Goal: Task Accomplishment & Management: Manage account settings

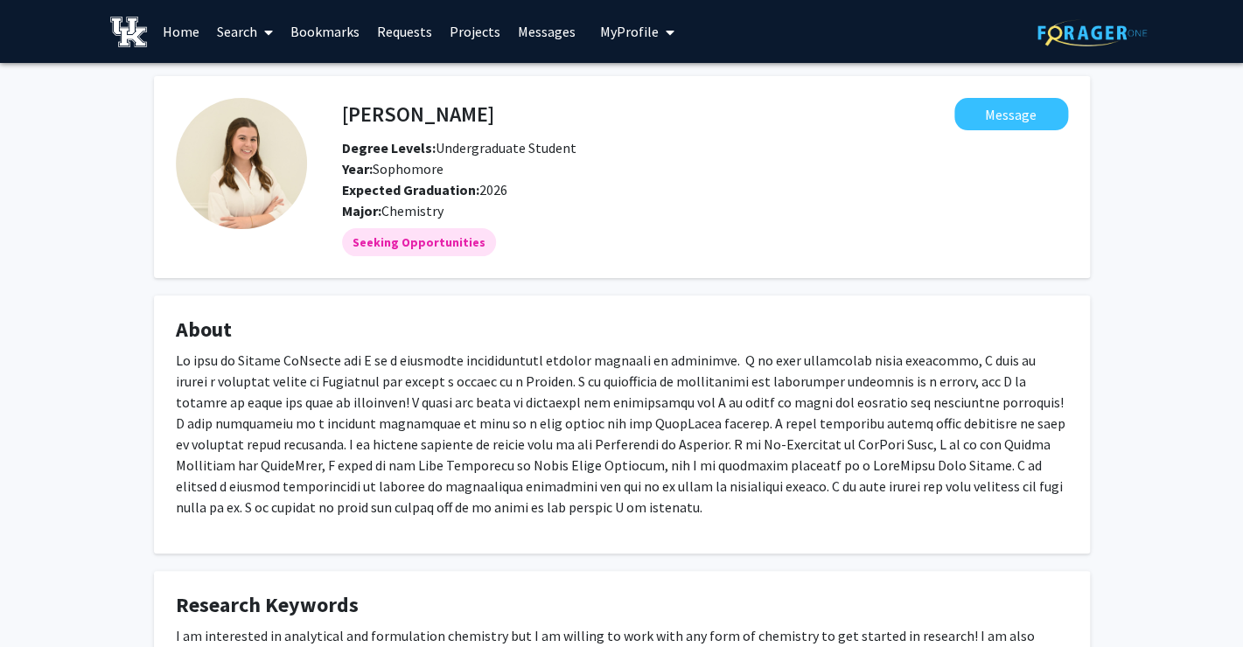
click at [649, 38] on span "My Profile" at bounding box center [629, 31] width 59 height 17
click at [672, 98] on span "View Profile" at bounding box center [709, 100] width 106 height 19
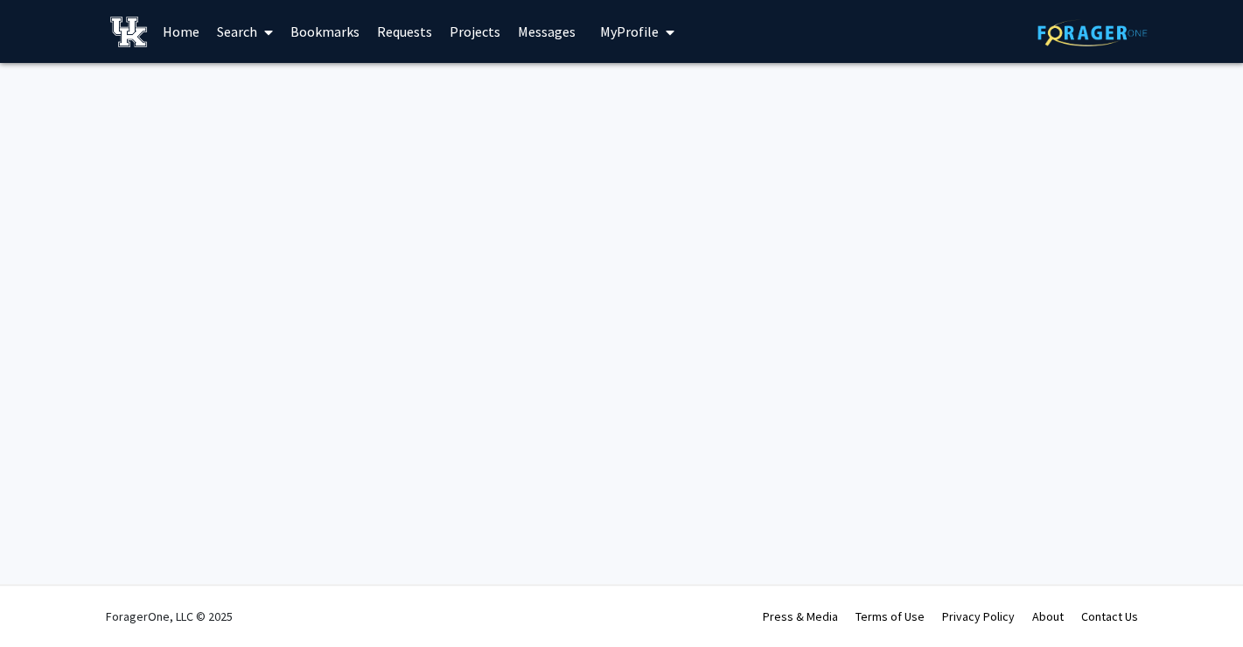
click at [610, 31] on span "My Profile" at bounding box center [629, 31] width 59 height 17
click at [613, 91] on img at bounding box center [629, 89] width 35 height 35
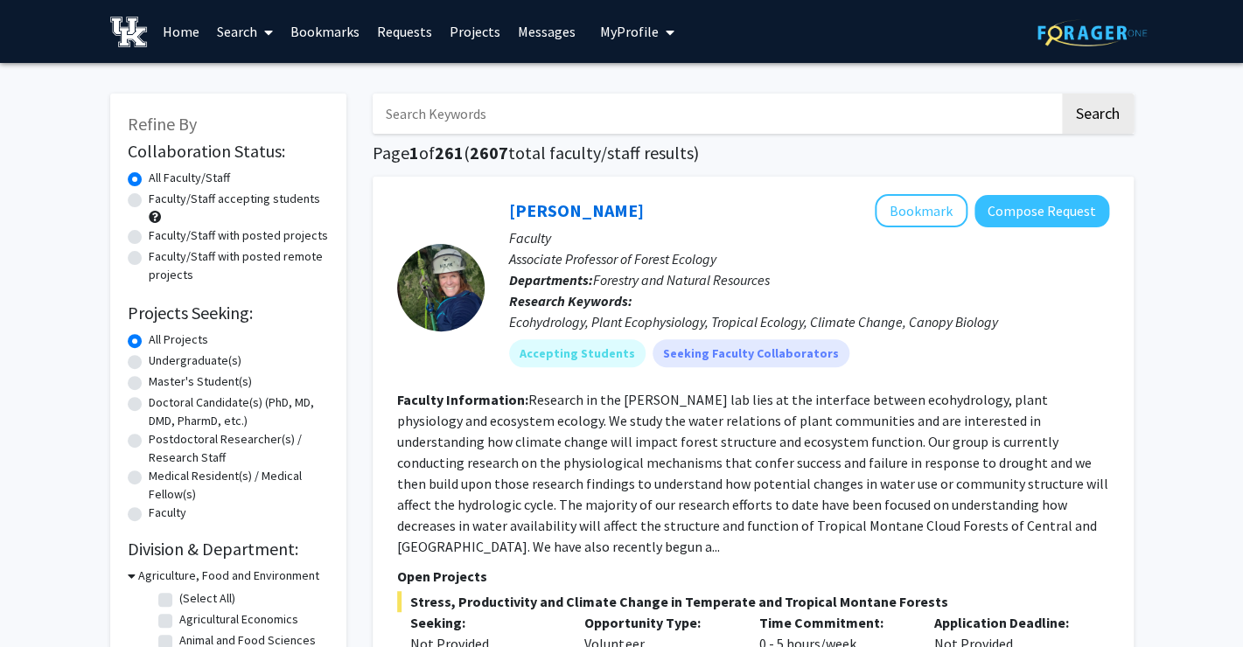
click at [633, 23] on button "My Profile" at bounding box center [637, 31] width 85 height 63
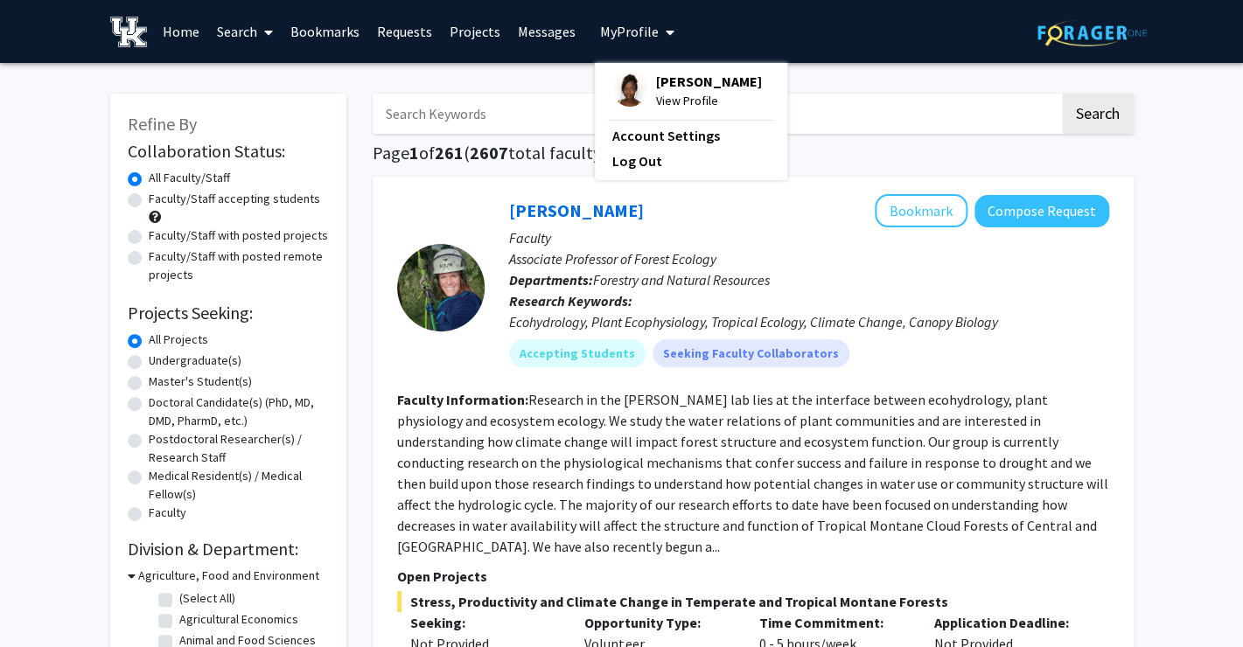
click at [612, 100] on img at bounding box center [629, 89] width 35 height 35
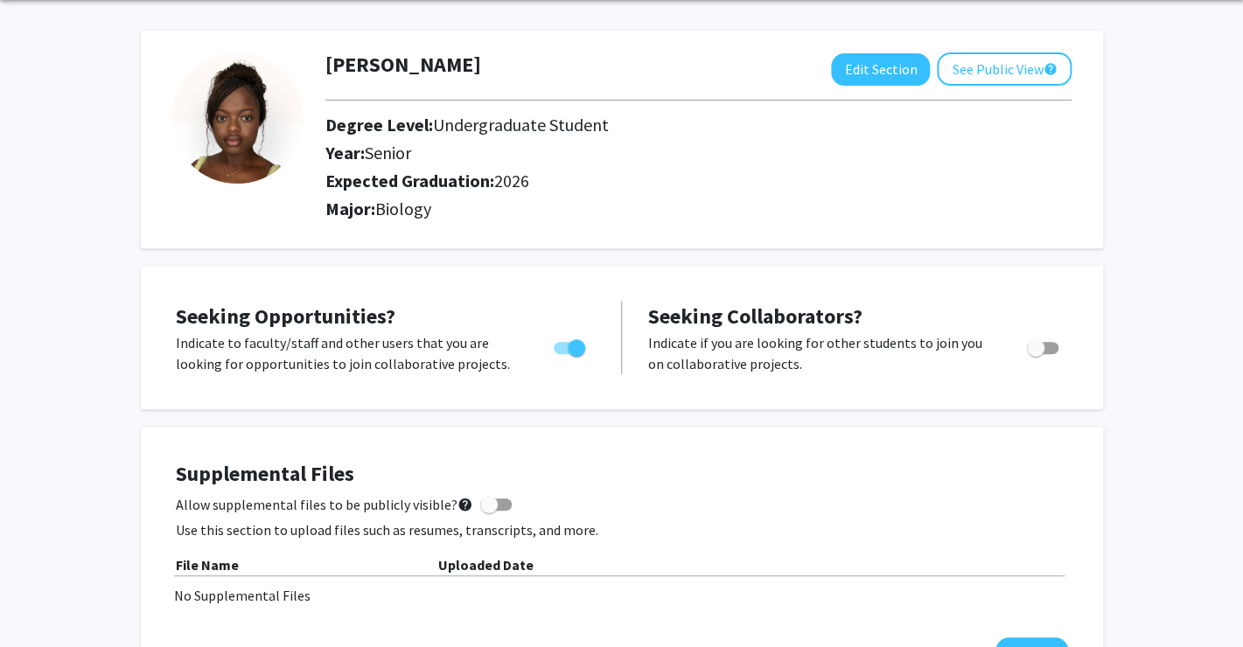
scroll to position [61, 0]
